Goal: Task Accomplishment & Management: Manage account settings

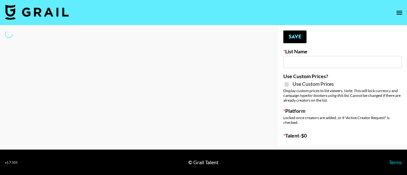
type input "[PERSON_NAME] - Relatable ([DATE])"
checkbox input "true"
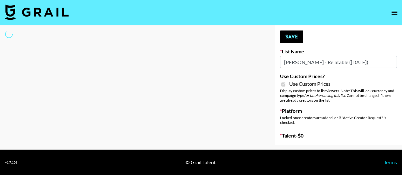
select select "Brand"
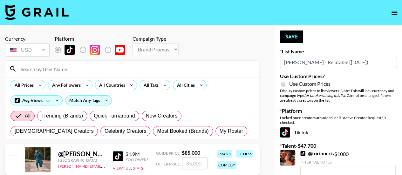
click at [37, 71] on input at bounding box center [136, 69] width 239 height 10
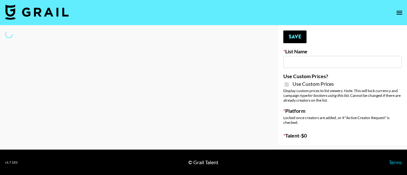
type input "[PERSON_NAME] - Relatable ([DATE])"
checkbox input "true"
select select "Brand"
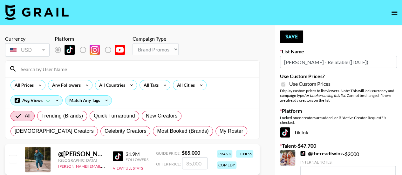
click at [78, 71] on input at bounding box center [136, 69] width 239 height 10
click at [53, 68] on input "sophi" at bounding box center [136, 69] width 239 height 10
click at [47, 68] on input "sophi" at bounding box center [136, 69] width 239 height 10
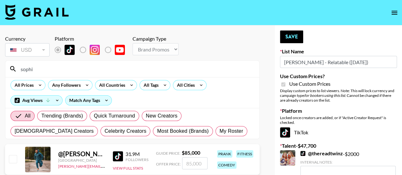
click at [47, 68] on input "sophi" at bounding box center [136, 69] width 239 height 10
click at [58, 69] on input "sophi" at bounding box center [136, 69] width 239 height 10
click at [51, 73] on input "sophi" at bounding box center [136, 69] width 239 height 10
type input "sophio"
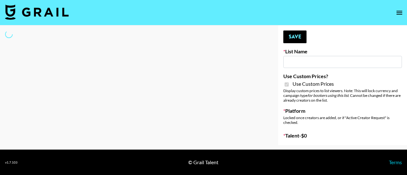
type input "[PERSON_NAME] - Relatable ([DATE])"
checkbox input "true"
select select "Brand"
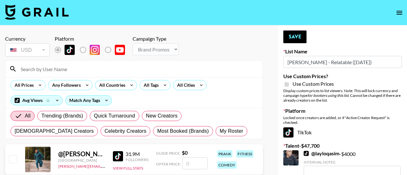
click at [48, 67] on input at bounding box center [138, 69] width 242 height 10
type input "s"
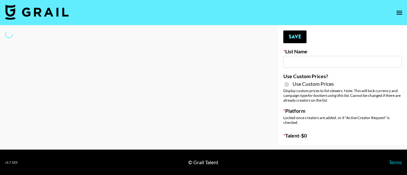
type input "[PERSON_NAME] - Relatable ([DATE])"
checkbox input "true"
select select "Brand"
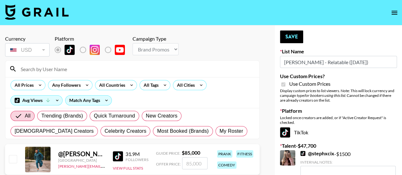
click at [41, 67] on input at bounding box center [136, 69] width 239 height 10
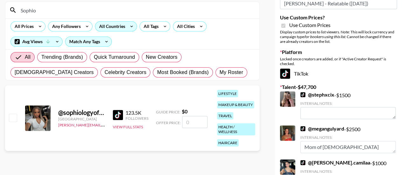
scroll to position [59, 0]
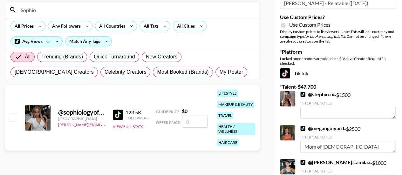
type input "Sophio"
click at [11, 118] on input "checkbox" at bounding box center [13, 117] width 8 height 8
click at [190, 116] on input "number" at bounding box center [194, 122] width 25 height 12
checkbox input "true"
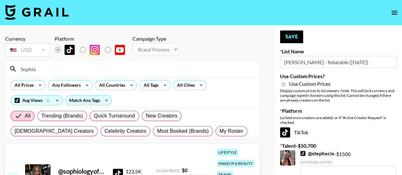
type input "3000"
click at [83, 65] on input "Sophio" at bounding box center [136, 69] width 239 height 10
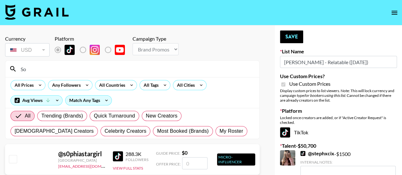
type input "S"
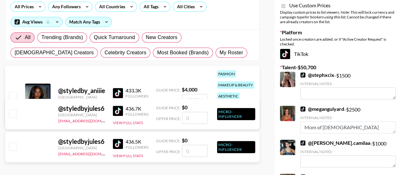
scroll to position [80, 0]
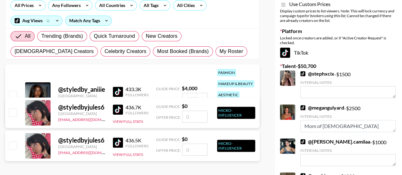
type input "styled"
click at [193, 95] on input "number" at bounding box center [194, 99] width 25 height 12
checkbox input "true"
type input "3"
checkbox input "false"
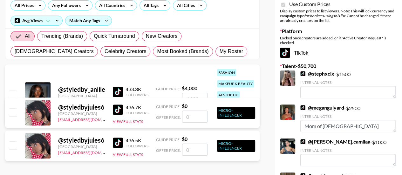
checkbox input "true"
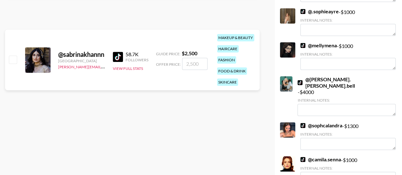
scroll to position [0, 0]
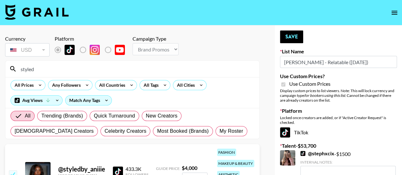
type input "3000"
click at [115, 66] on input "styled" at bounding box center [136, 69] width 239 height 10
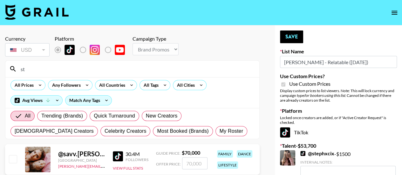
type input "s"
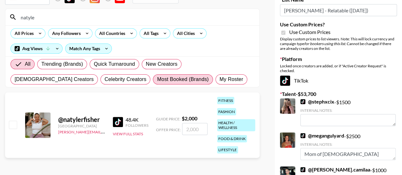
scroll to position [63, 0]
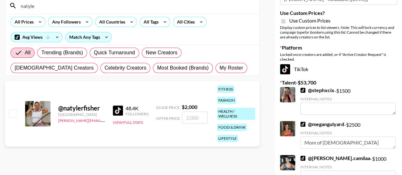
type input "natyle"
click at [189, 117] on input "number" at bounding box center [194, 117] width 25 height 12
checkbox input "true"
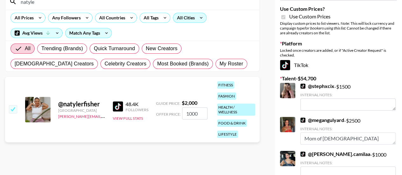
scroll to position [68, 0]
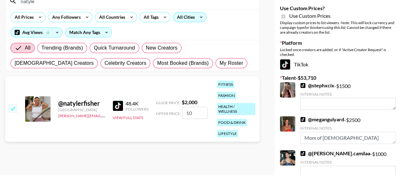
type input "1"
checkbox input "false"
checkbox input "true"
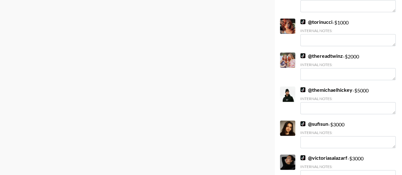
scroll to position [855, 0]
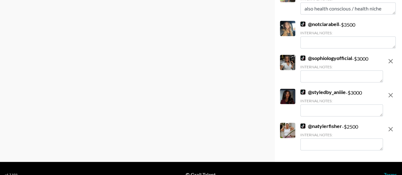
type input "2500"
click at [308, 138] on textarea at bounding box center [341, 144] width 83 height 12
drag, startPoint x: 350, startPoint y: 132, endPoint x: 346, endPoint y: 132, distance: 3.8
click at [346, 138] on textarea "Rate includes crossposting to IG" at bounding box center [341, 144] width 83 height 12
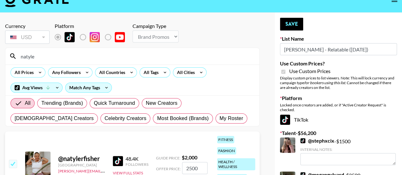
scroll to position [0, 0]
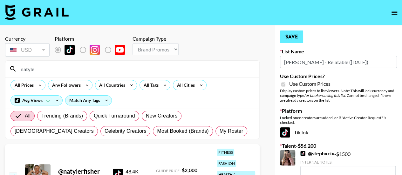
type textarea "Rate includes cross posting to IG"
click at [291, 38] on button "Save" at bounding box center [291, 36] width 23 height 13
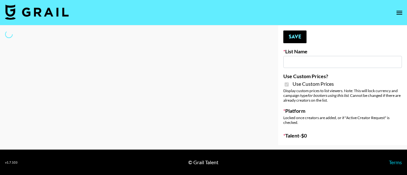
type input "[PERSON_NAME] - Fitness ([DATE])"
checkbox input "true"
select select "Brand"
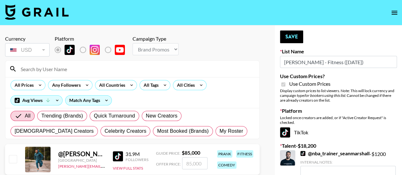
click at [71, 67] on input at bounding box center [136, 69] width 239 height 10
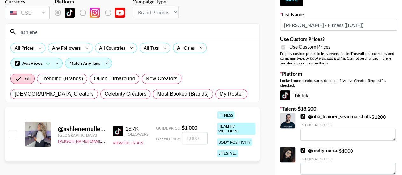
scroll to position [38, 0]
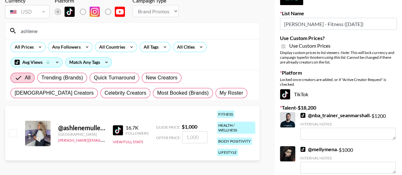
type input "ashlene"
click at [193, 136] on input "number" at bounding box center [194, 137] width 25 height 12
checkbox input "true"
type input "3"
checkbox input "true"
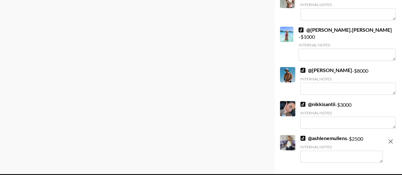
scroll to position [278, 0]
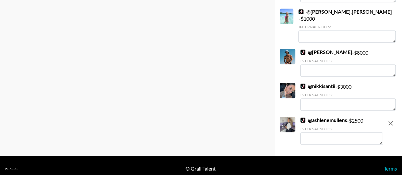
type input "2500"
click at [316, 132] on textarea at bounding box center [341, 138] width 83 height 12
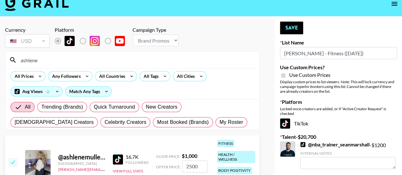
scroll to position [0, 0]
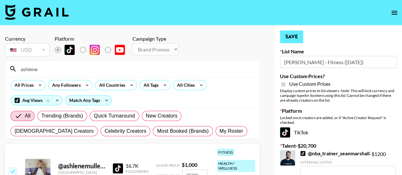
type textarea "Rate includes crossposting to IG with over 160K followers"
click at [293, 33] on button "Save" at bounding box center [291, 36] width 23 height 13
